Goal: Task Accomplishment & Management: Manage account settings

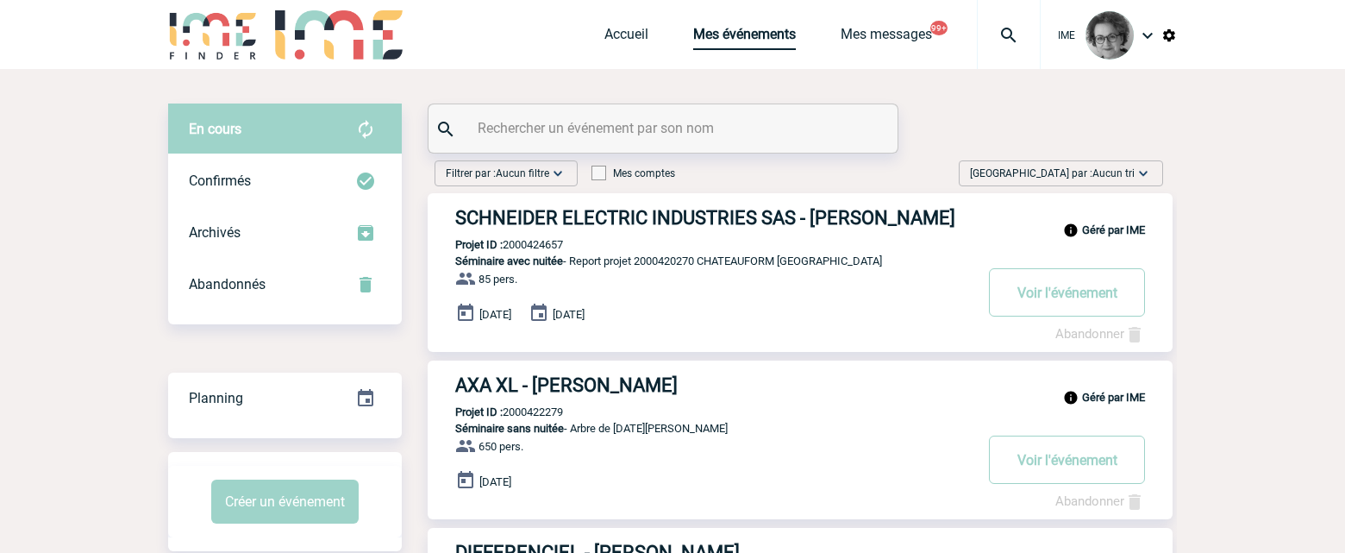
click at [736, 38] on link "Mes événements" at bounding box center [744, 38] width 103 height 24
click at [629, 125] on input "text" at bounding box center [666, 128] width 384 height 25
click at [612, 144] on div at bounding box center [663, 128] width 469 height 48
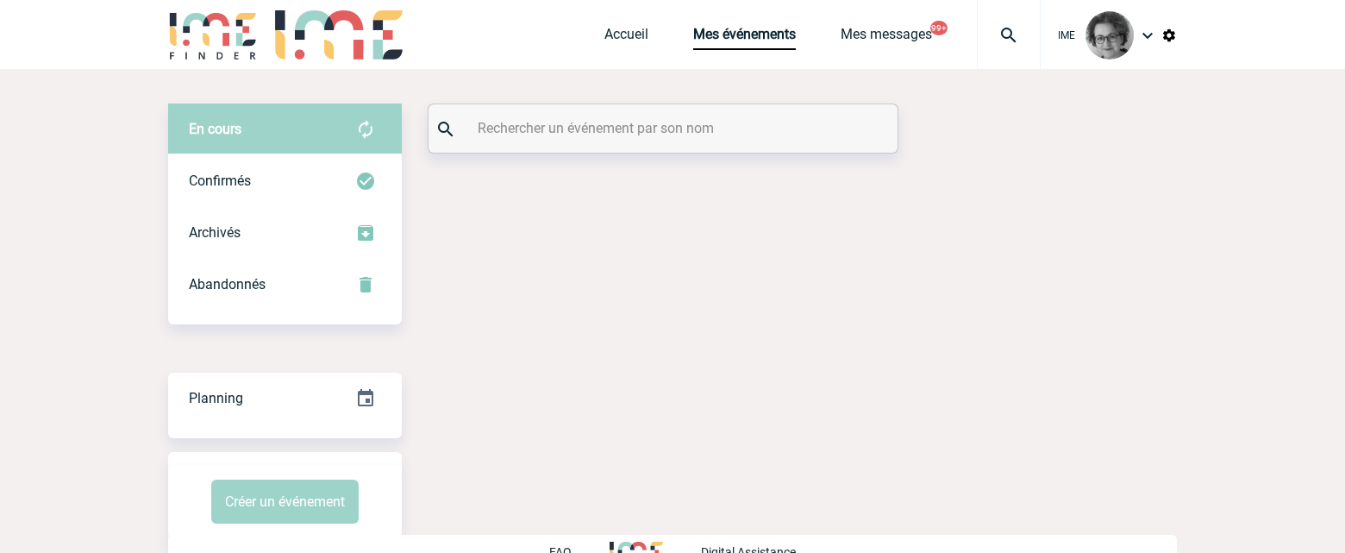
click at [576, 132] on input "text" at bounding box center [666, 128] width 384 height 25
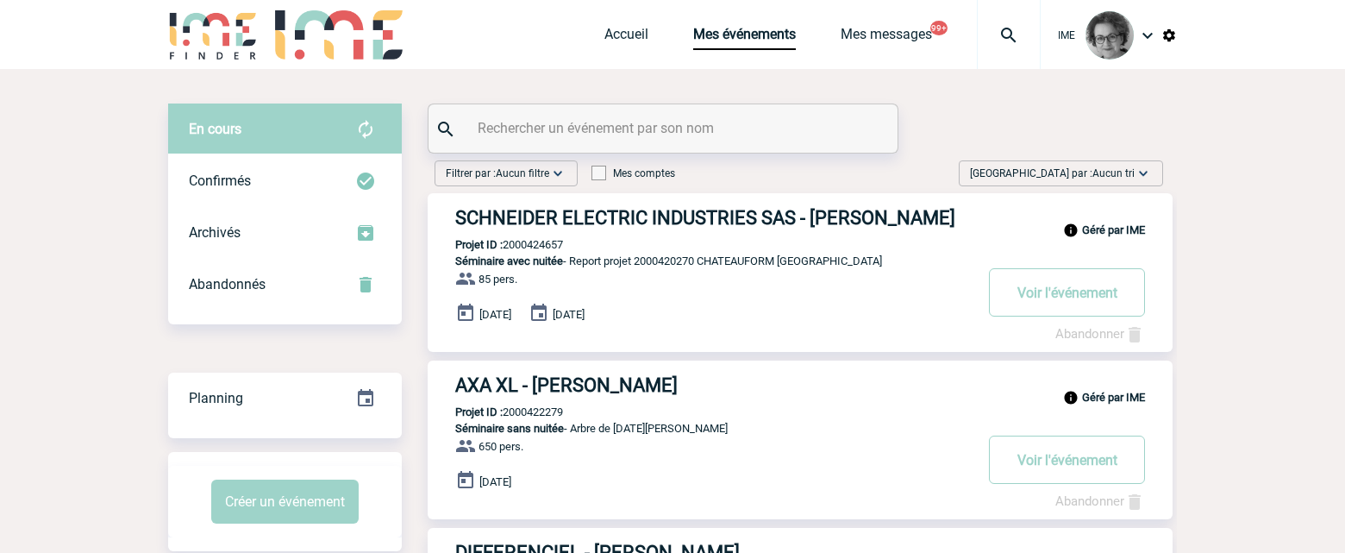
click at [575, 132] on input "text" at bounding box center [666, 128] width 384 height 25
click at [890, 119] on div at bounding box center [663, 128] width 469 height 48
click at [706, 132] on input "text" at bounding box center [666, 128] width 384 height 25
paste input "2000424881"
type input "2000424881"
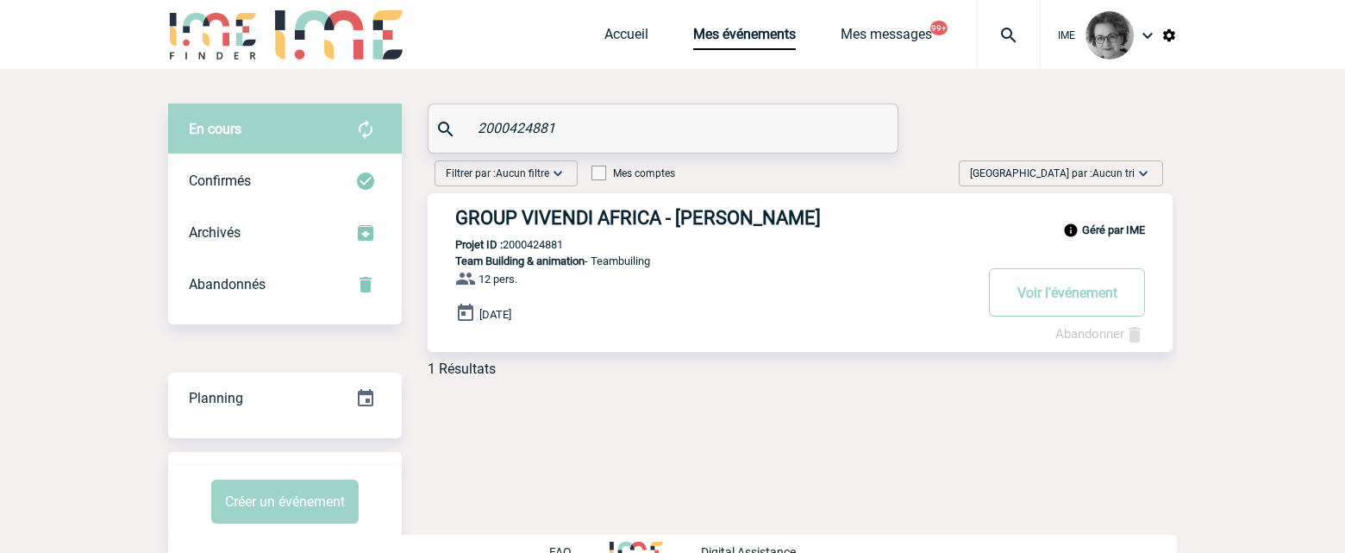
click at [1083, 331] on link "Abandonner" at bounding box center [1101, 334] width 90 height 16
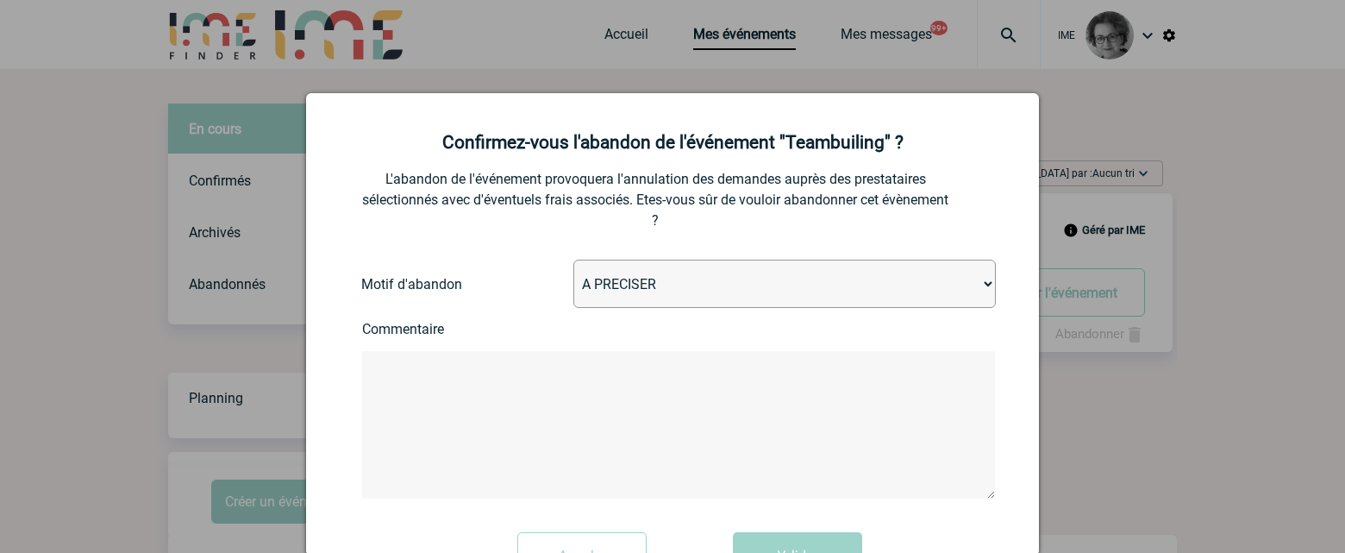
click at [655, 285] on select "A PRECISER Projet annulé Projet reporté Evénement organisé en interne A fait ap…" at bounding box center [785, 284] width 423 height 48
select select "ABANDON_PROJET_02"
click at [574, 260] on select "A PRECISER Projet annulé Projet reporté Evénement organisé en interne A fait ap…" at bounding box center [785, 284] width 423 height 48
click at [586, 373] on textarea at bounding box center [678, 424] width 633 height 147
drag, startPoint x: 595, startPoint y: 492, endPoint x: 611, endPoint y: 459, distance: 36.3
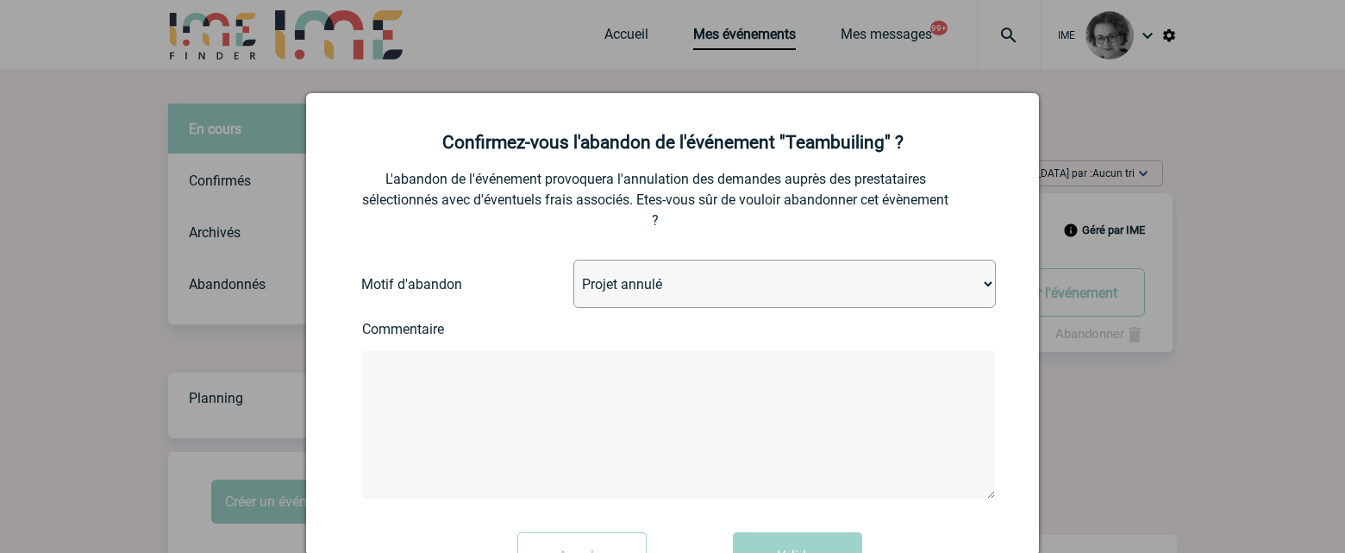
click at [596, 491] on textarea at bounding box center [678, 424] width 633 height 147
click at [628, 432] on textarea at bounding box center [678, 424] width 633 height 147
paste textarea "Bonjour [PERSON_NAME], merci de votre rappel. La directrice a changé d’avis et …"
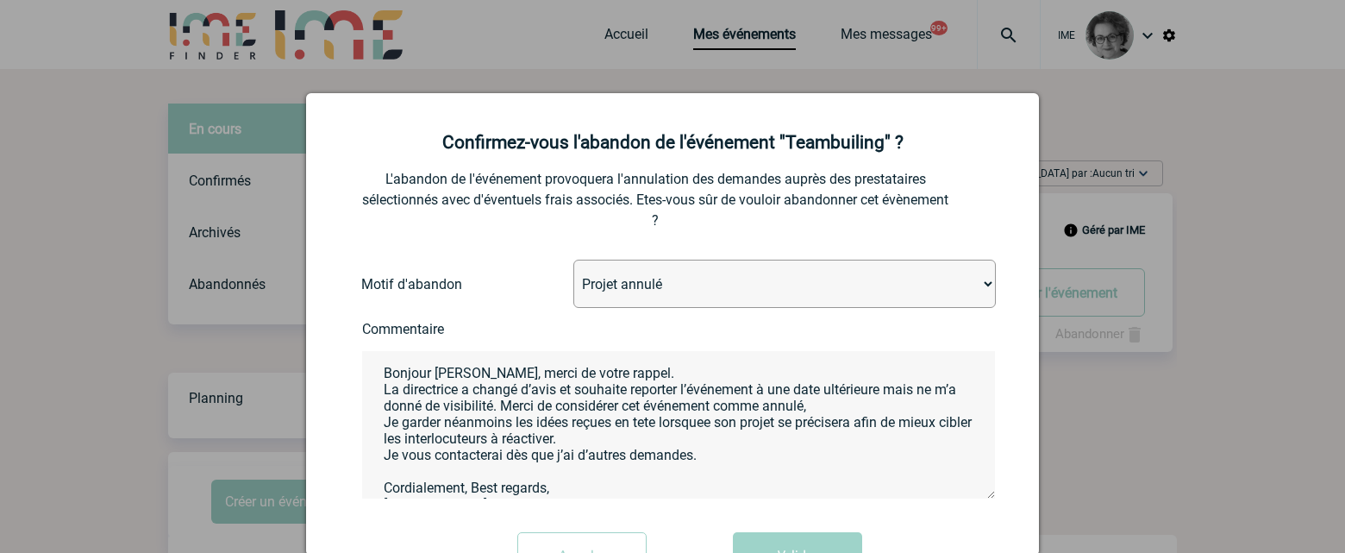
scroll to position [47, 0]
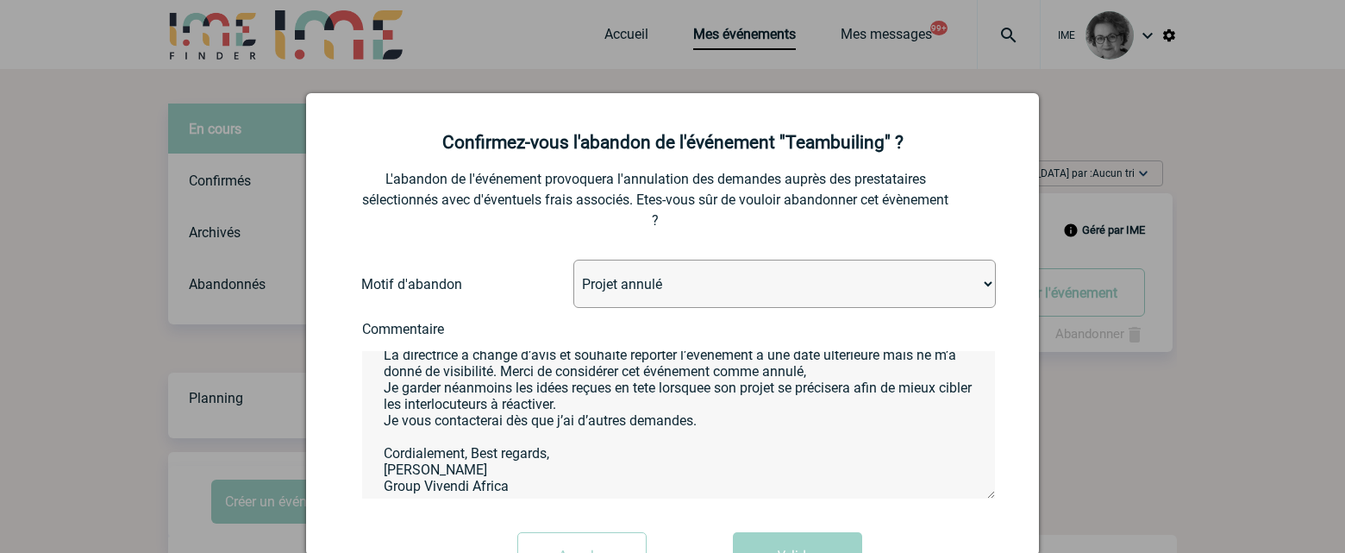
type textarea "Bonjour [PERSON_NAME], merci de votre rappel. La directrice a changé d’avis et …"
click at [765, 537] on button "Valider" at bounding box center [797, 556] width 129 height 48
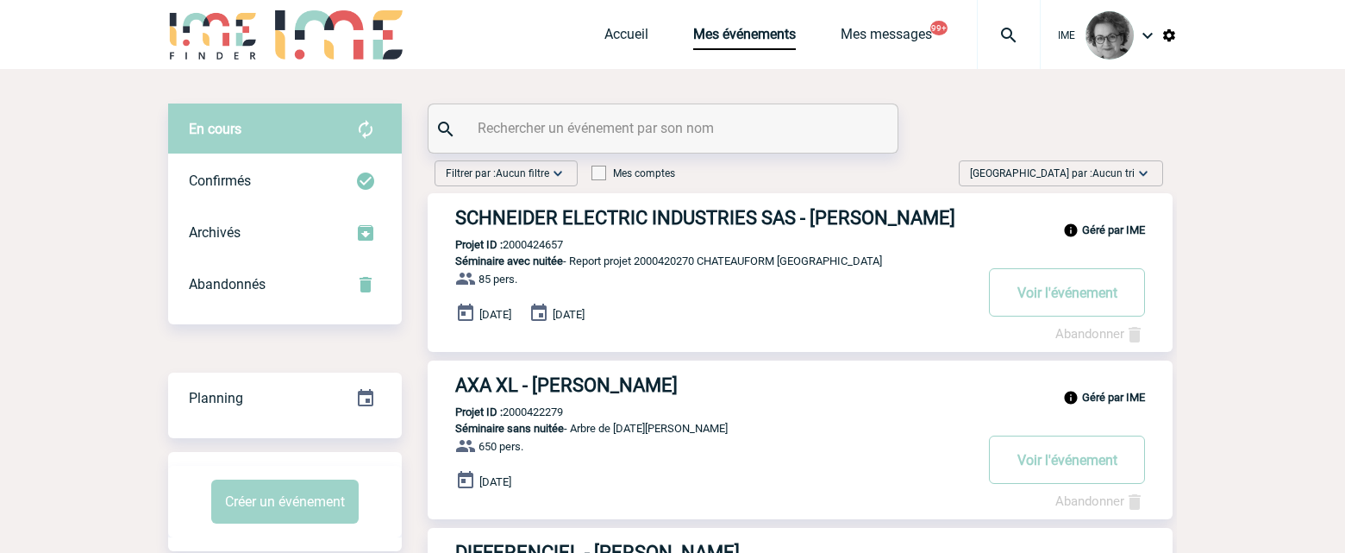
drag, startPoint x: 869, startPoint y: 467, endPoint x: 862, endPoint y: 460, distance: 9.8
click at [868, 467] on div "Géré par IME AXA XL - Gwenaelle DUBREUIL Projet ID : 2000422279 Séminaire sans …" at bounding box center [800, 440] width 745 height 159
click at [596, 134] on input "text" at bounding box center [666, 128] width 384 height 25
type input "mettler"
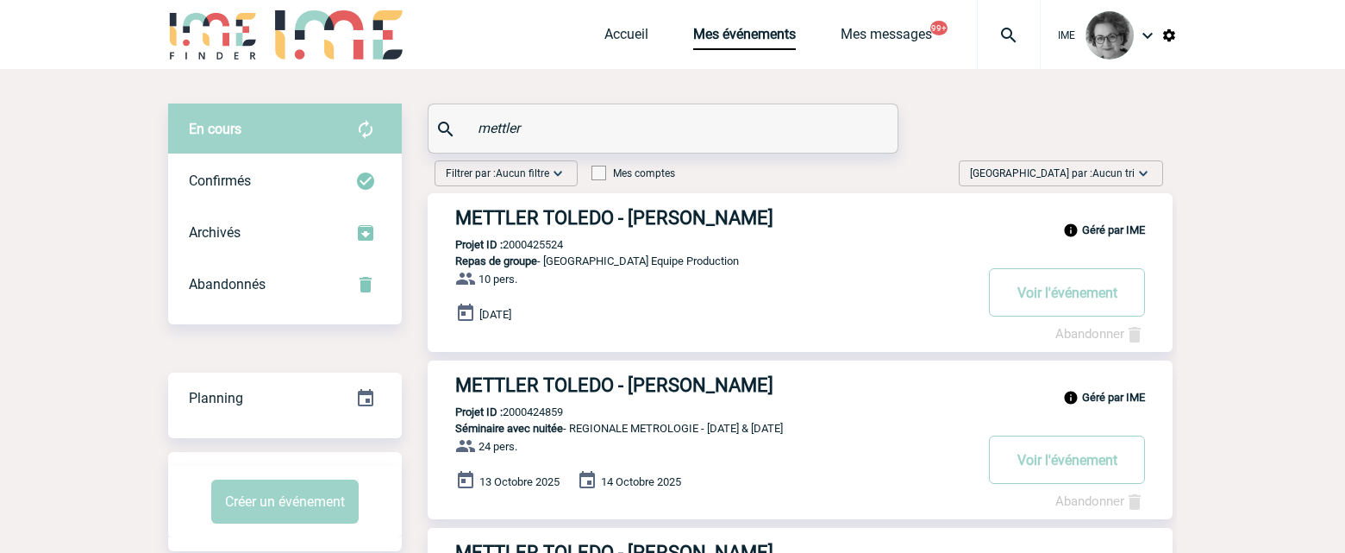
drag, startPoint x: 574, startPoint y: 413, endPoint x: 507, endPoint y: 417, distance: 67.4
click at [507, 417] on div "Géré par IME METTLER TOLEDO - Sophie MATTIUZ Projet ID : 2000424859 Séminaire a…" at bounding box center [800, 440] width 745 height 159
copy p "2000424859"
click at [568, 421] on div "Géré par IME METTLER TOLEDO - Sophie MATTIUZ Projet ID : 2000424859 Séminaire a…" at bounding box center [800, 440] width 745 height 159
drag, startPoint x: 573, startPoint y: 417, endPoint x: 506, endPoint y: 416, distance: 66.4
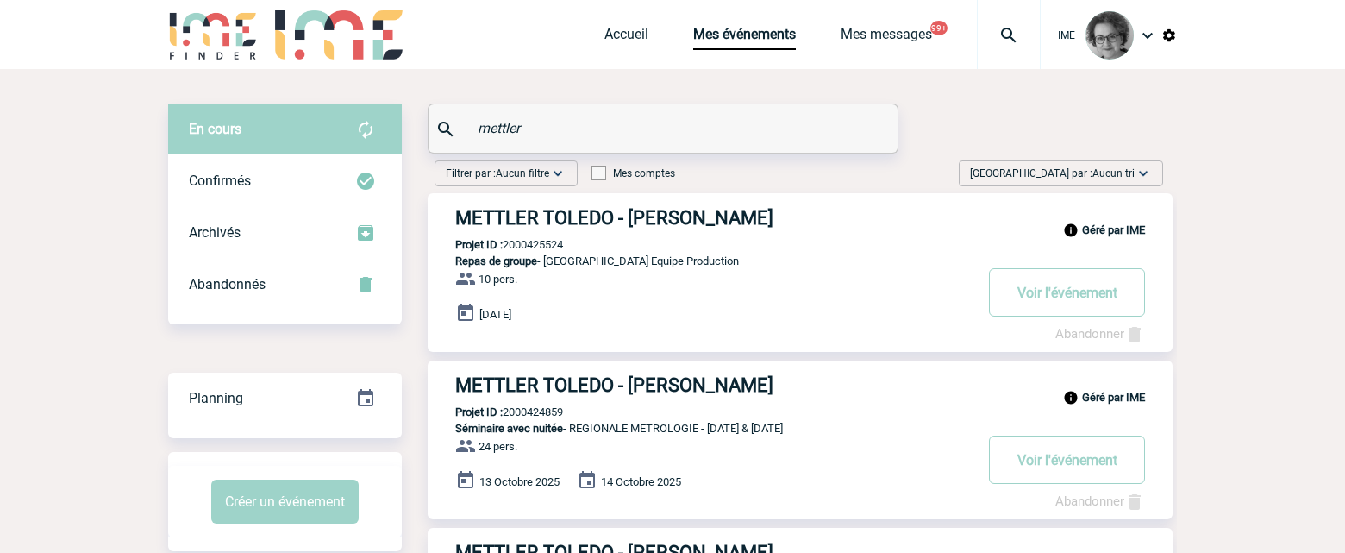
click at [506, 416] on div "Géré par IME METTLER TOLEDO - Sophie MATTIUZ Projet ID : 2000424859 Séminaire a…" at bounding box center [800, 440] width 745 height 159
copy p "2000424859"
